Goal: Information Seeking & Learning: Learn about a topic

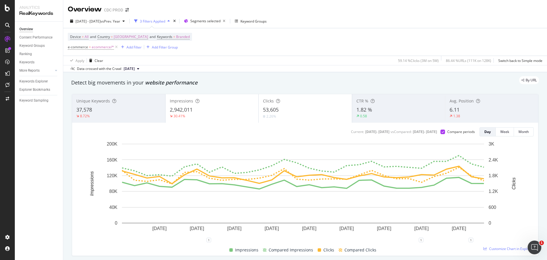
scroll to position [29, 0]
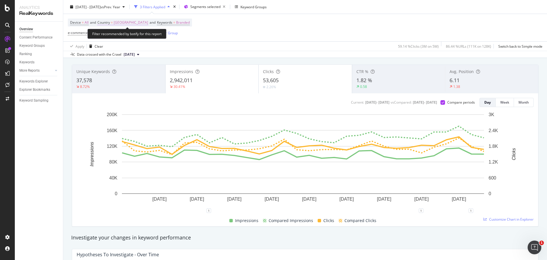
click at [132, 23] on span "[GEOGRAPHIC_DATA]" at bounding box center [131, 23] width 34 height 8
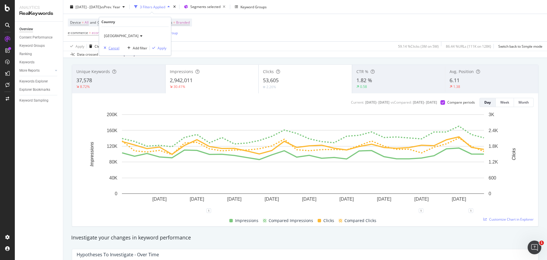
click at [118, 48] on div "Cancel" at bounding box center [114, 48] width 11 height 5
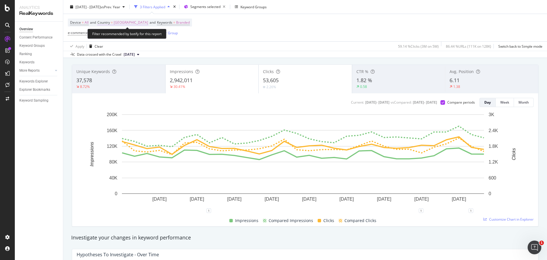
click at [138, 23] on span "[GEOGRAPHIC_DATA]" at bounding box center [131, 23] width 34 height 8
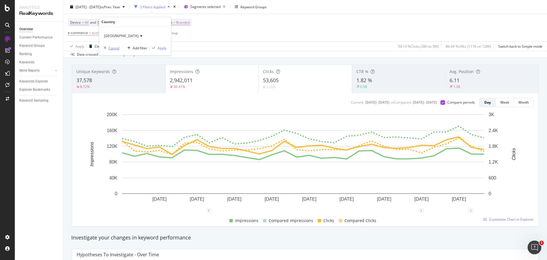
click at [113, 50] on div "Cancel" at bounding box center [114, 48] width 11 height 5
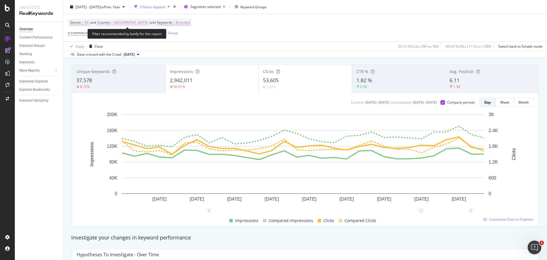
click at [104, 22] on span "Country" at bounding box center [103, 22] width 13 height 5
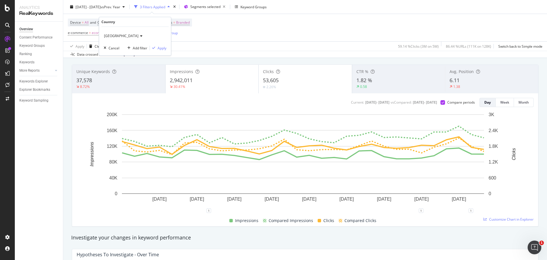
click at [118, 36] on span "[GEOGRAPHIC_DATA]" at bounding box center [121, 35] width 34 height 5
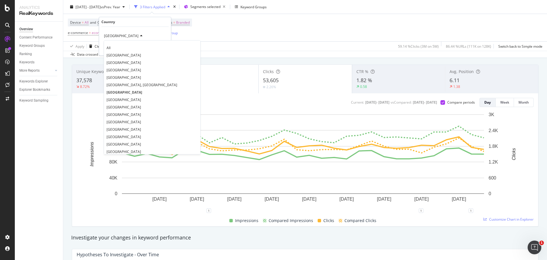
click at [119, 44] on div "All [GEOGRAPHIC_DATA] [GEOGRAPHIC_DATA] [GEOGRAPHIC_DATA] [GEOGRAPHIC_DATA] [GE…" at bounding box center [152, 97] width 97 height 114
click at [120, 45] on div "All" at bounding box center [152, 47] width 94 height 7
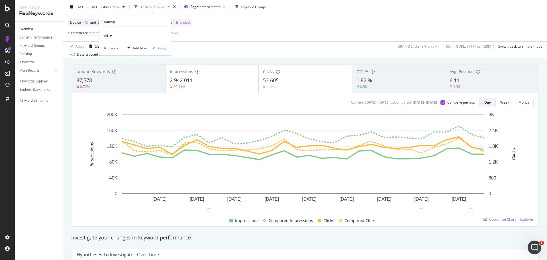
click at [159, 48] on div "Apply" at bounding box center [162, 48] width 9 height 5
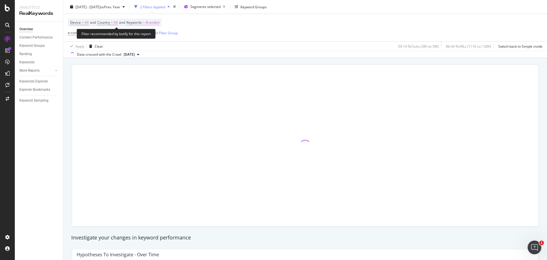
click at [152, 21] on span "Branded" at bounding box center [153, 23] width 14 height 8
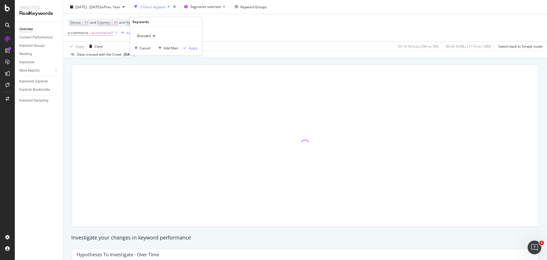
click at [157, 36] on div "button" at bounding box center [154, 35] width 7 height 3
click at [154, 78] on span "All" at bounding box center [169, 80] width 58 height 5
click at [187, 48] on div "button" at bounding box center [185, 47] width 8 height 3
click at [127, 32] on div "Add Filter" at bounding box center [134, 32] width 15 height 5
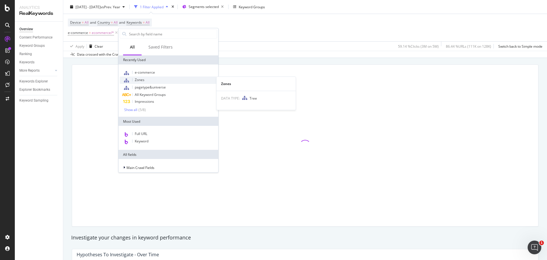
click at [146, 77] on div "Zones" at bounding box center [168, 79] width 97 height 7
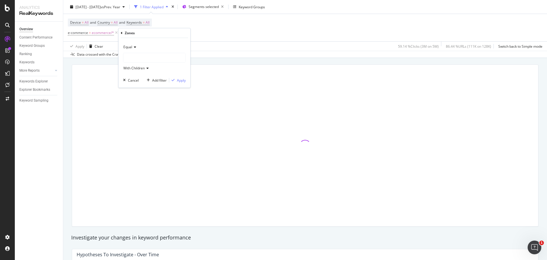
click at [141, 55] on div at bounding box center [154, 57] width 62 height 9
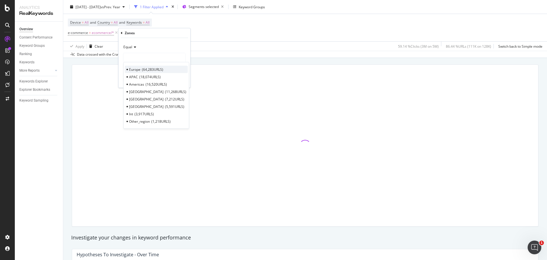
click at [144, 67] on span "64,283 URLS" at bounding box center [152, 69] width 21 height 5
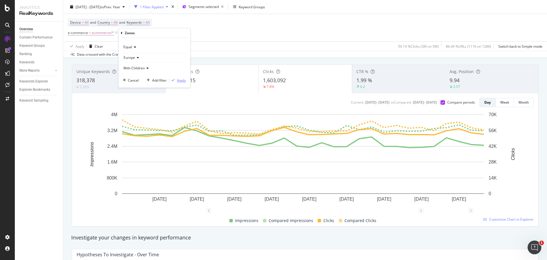
click at [182, 79] on div "Apply" at bounding box center [181, 80] width 9 height 5
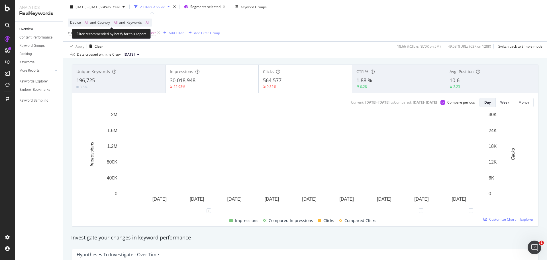
click at [150, 22] on span "All" at bounding box center [148, 23] width 4 height 8
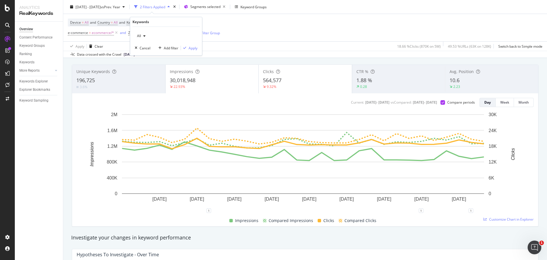
click at [143, 38] on div "button" at bounding box center [144, 35] width 7 height 3
click at [146, 44] on div "Non-Branded" at bounding box center [168, 47] width 67 height 8
click at [190, 48] on div "Apply" at bounding box center [193, 48] width 9 height 5
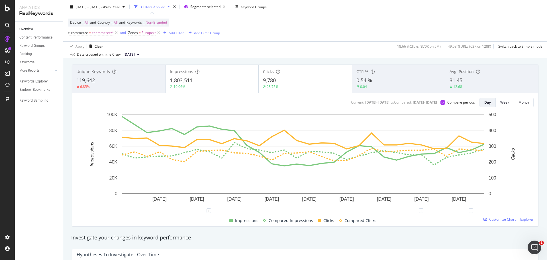
click at [258, 25] on div "Device = All and Country = All and Keywords = Non-Branded e-commerce = ecommerc…" at bounding box center [305, 27] width 475 height 27
click at [256, 28] on div "Device = All and Country = All and Keywords = Non-Branded e-commerce = ecommerc…" at bounding box center [305, 27] width 475 height 27
click at [157, 21] on span "Non-Branded" at bounding box center [156, 23] width 21 height 8
click at [156, 34] on span "Non-Branded" at bounding box center [147, 35] width 24 height 5
click at [157, 54] on span "Branded" at bounding box center [169, 55] width 58 height 5
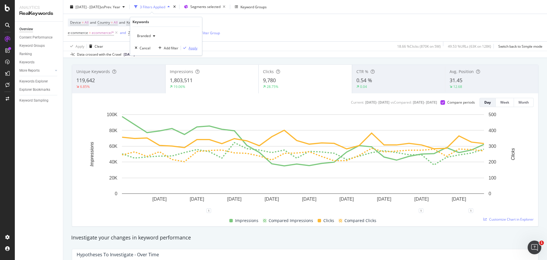
click at [194, 48] on div "Apply" at bounding box center [193, 48] width 9 height 5
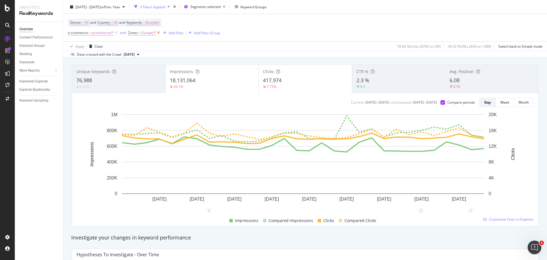
click at [157, 32] on icon at bounding box center [158, 33] width 5 height 6
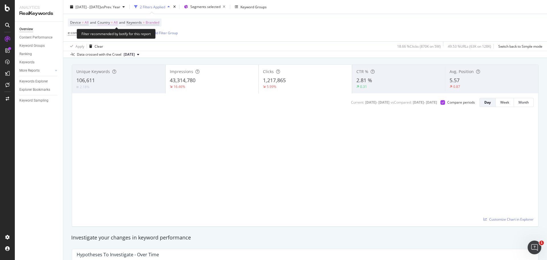
click at [117, 23] on span "All" at bounding box center [116, 23] width 4 height 8
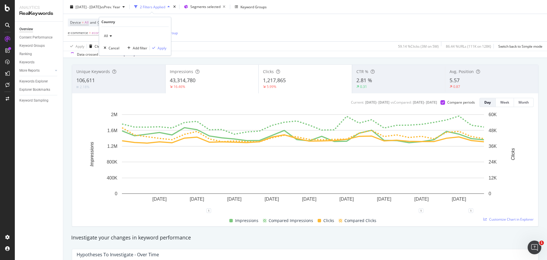
click at [111, 36] on icon at bounding box center [110, 35] width 4 height 3
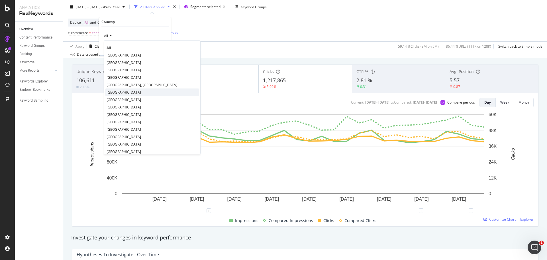
click at [134, 91] on div "[GEOGRAPHIC_DATA]" at bounding box center [152, 91] width 94 height 7
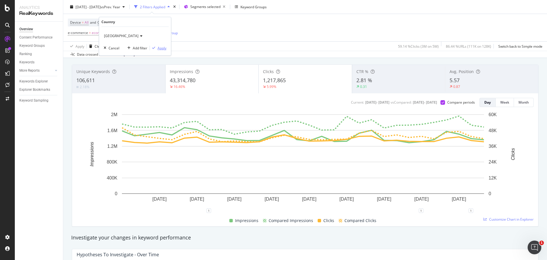
click at [162, 49] on div "Apply" at bounding box center [162, 48] width 9 height 5
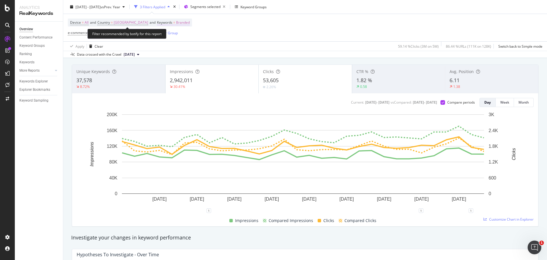
click at [176, 22] on span "Branded" at bounding box center [183, 23] width 14 height 8
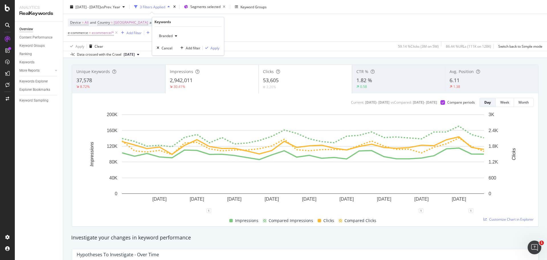
click at [174, 36] on div "button" at bounding box center [176, 35] width 7 height 3
click at [179, 48] on span "Non-Branded" at bounding box center [191, 47] width 58 height 5
click at [219, 49] on div "Apply" at bounding box center [215, 48] width 9 height 5
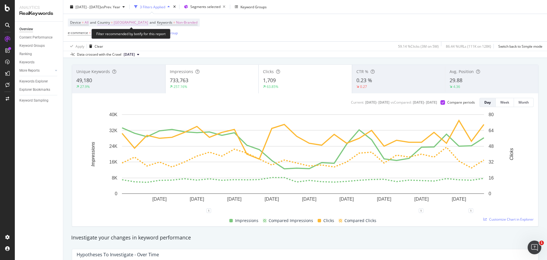
click at [127, 23] on span "[GEOGRAPHIC_DATA]" at bounding box center [131, 23] width 34 height 8
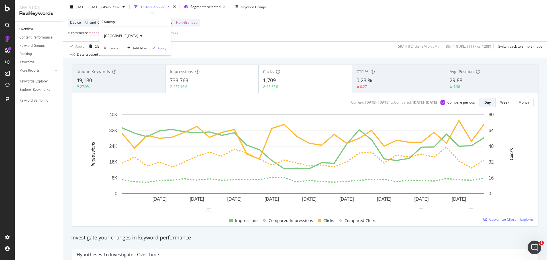
click at [128, 34] on span "[GEOGRAPHIC_DATA]" at bounding box center [121, 35] width 34 height 5
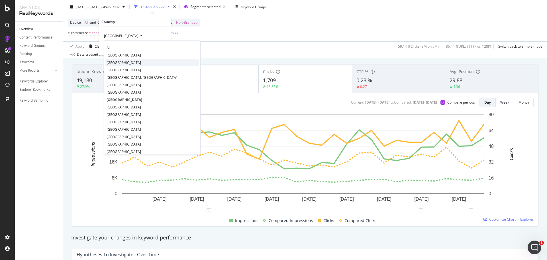
click at [113, 63] on span "[GEOGRAPHIC_DATA]" at bounding box center [124, 62] width 34 height 5
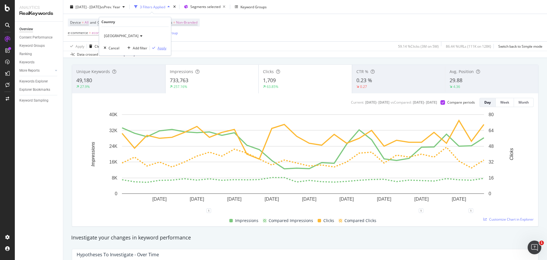
click at [156, 49] on div "button" at bounding box center [154, 47] width 8 height 3
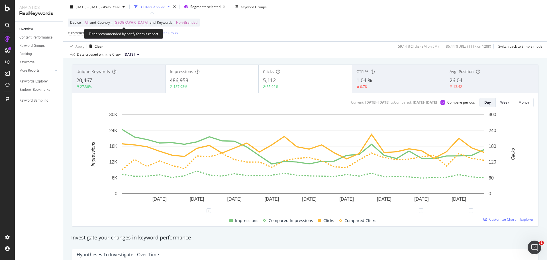
click at [176, 21] on span "Non-Branded" at bounding box center [186, 23] width 21 height 8
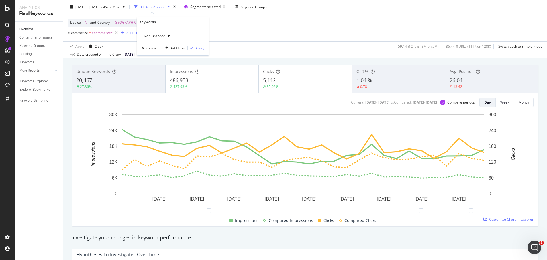
click at [157, 39] on div "Non-Branded" at bounding box center [157, 36] width 30 height 9
click at [161, 54] on span "Branded" at bounding box center [175, 55] width 58 height 5
click at [195, 48] on div "Apply" at bounding box center [199, 48] width 9 height 5
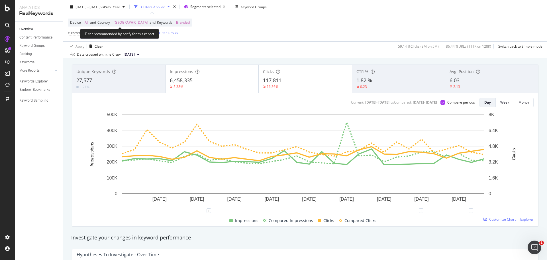
click at [123, 23] on span "[GEOGRAPHIC_DATA]" at bounding box center [131, 23] width 34 height 8
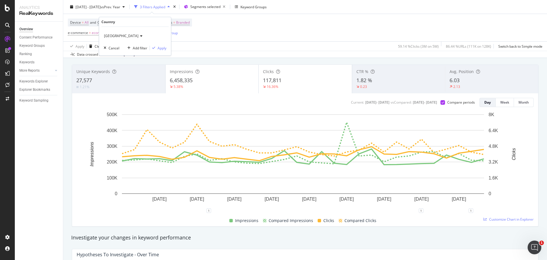
click at [118, 32] on div "[GEOGRAPHIC_DATA]" at bounding box center [135, 35] width 63 height 9
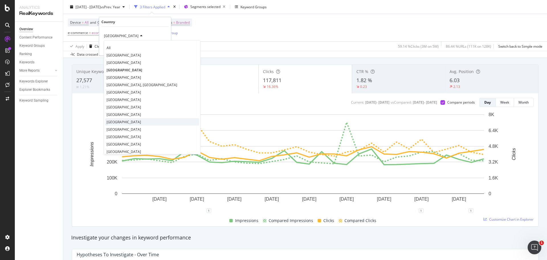
click at [128, 122] on div "[GEOGRAPHIC_DATA]" at bounding box center [152, 121] width 94 height 7
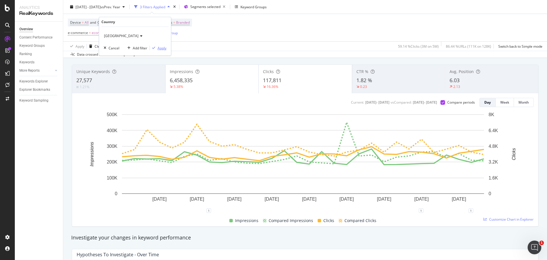
click at [163, 46] on div "Apply" at bounding box center [162, 48] width 9 height 5
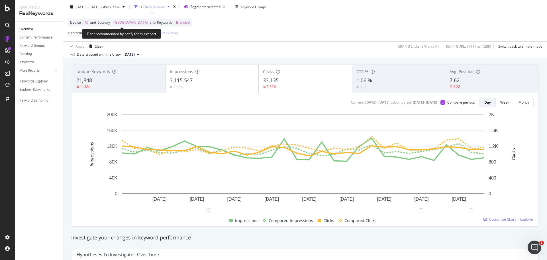
click at [176, 21] on span "Branded" at bounding box center [183, 23] width 14 height 8
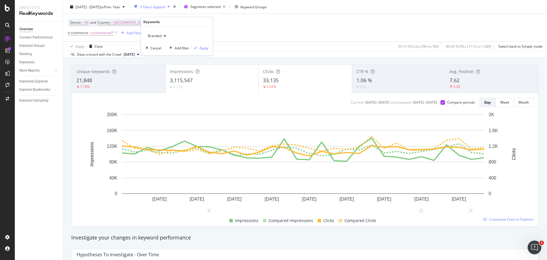
click at [156, 37] on span "Branded" at bounding box center [154, 35] width 16 height 5
click at [164, 46] on span "Non-Branded" at bounding box center [179, 47] width 58 height 5
click at [198, 48] on div "button" at bounding box center [196, 47] width 8 height 3
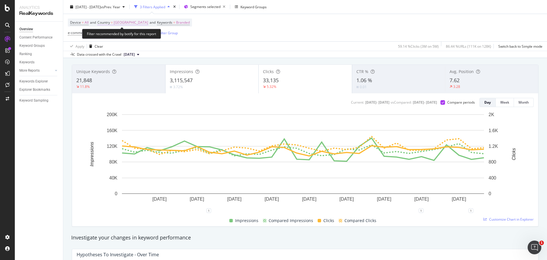
click at [124, 21] on span "[GEOGRAPHIC_DATA]" at bounding box center [131, 23] width 34 height 8
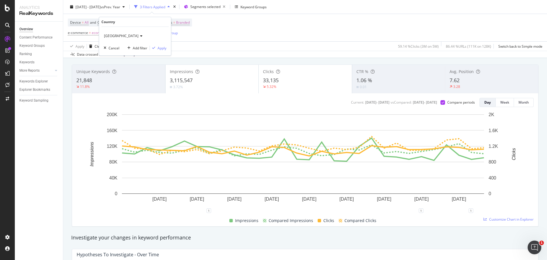
click at [138, 36] on icon at bounding box center [140, 35] width 4 height 3
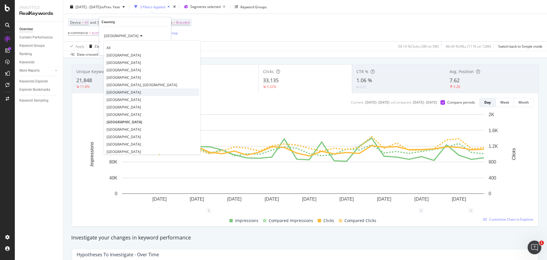
click at [136, 90] on div "[GEOGRAPHIC_DATA]" at bounding box center [152, 91] width 94 height 7
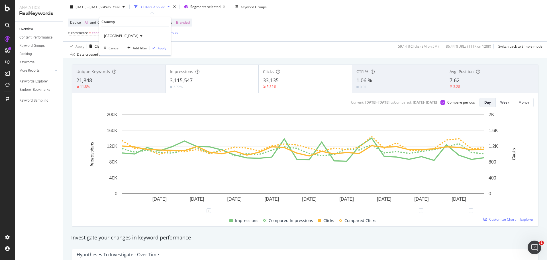
click at [162, 46] on div "Apply" at bounding box center [162, 48] width 9 height 5
